Goal: Complete application form

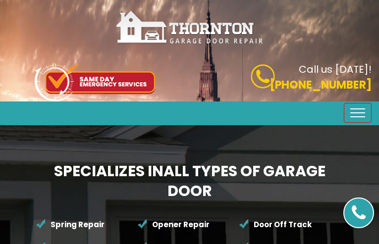
type input "DwwXmuSPZTDqYp"
type input "3762961913"
type input "[EMAIL_ADDRESS][DOMAIN_NAME]"
type input "aoiRHhYpe"
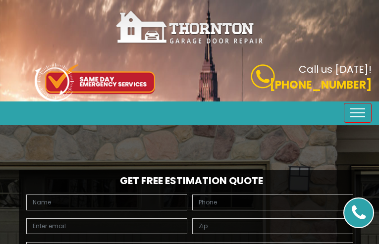
type input "LXMcGBnKCmmEsGC"
type input "4170019454"
type input "[EMAIL_ADDRESS][DOMAIN_NAME]"
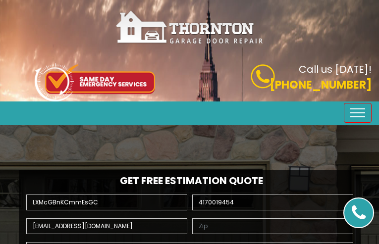
type input "IWGDhUGD"
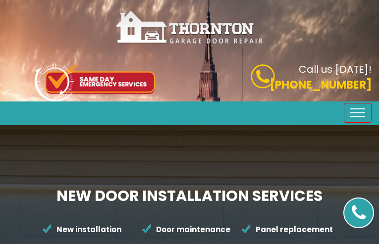
type input "GUlRxpuQscumMD"
type input "8932277632"
type input "[EMAIL_ADDRESS][DOMAIN_NAME]"
type input "mcblvxtYVtexbJ"
